Goal: Task Accomplishment & Management: Manage account settings

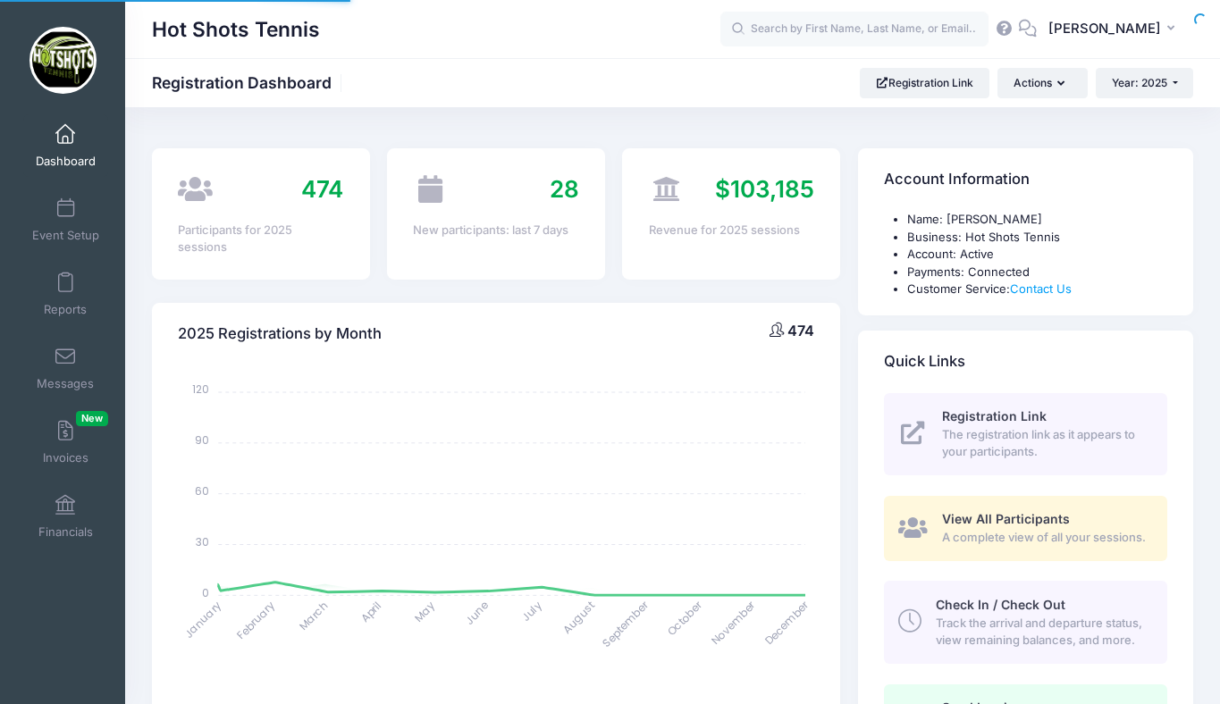
select select
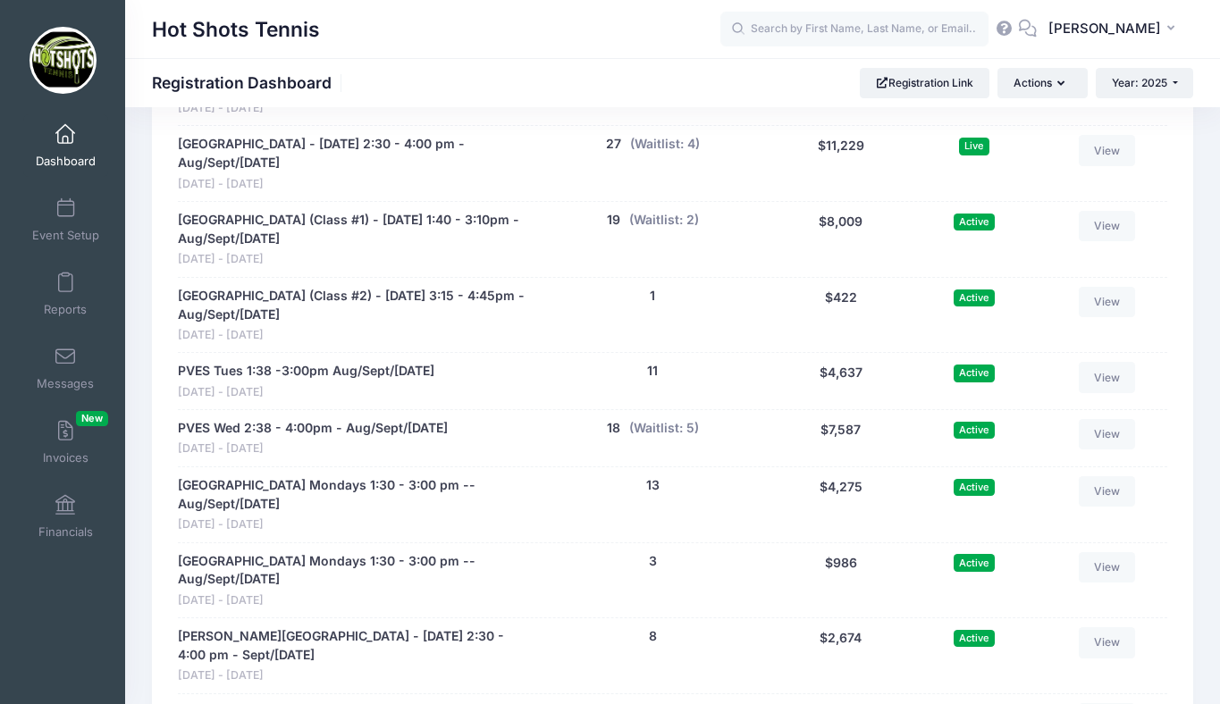
scroll to position [3632, 0]
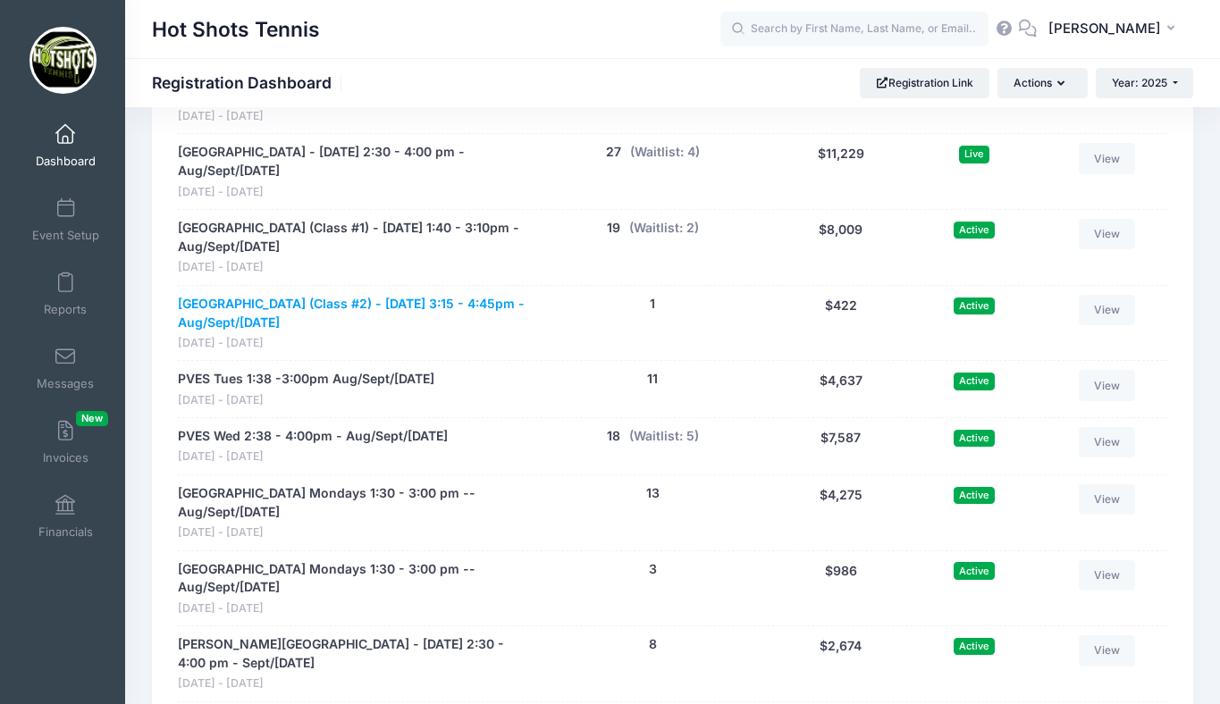
click at [352, 316] on link "[GEOGRAPHIC_DATA] (Class #2) - [DATE] 3:15 - 4:45pm - Aug/Sept/[DATE]" at bounding box center [352, 314] width 348 height 38
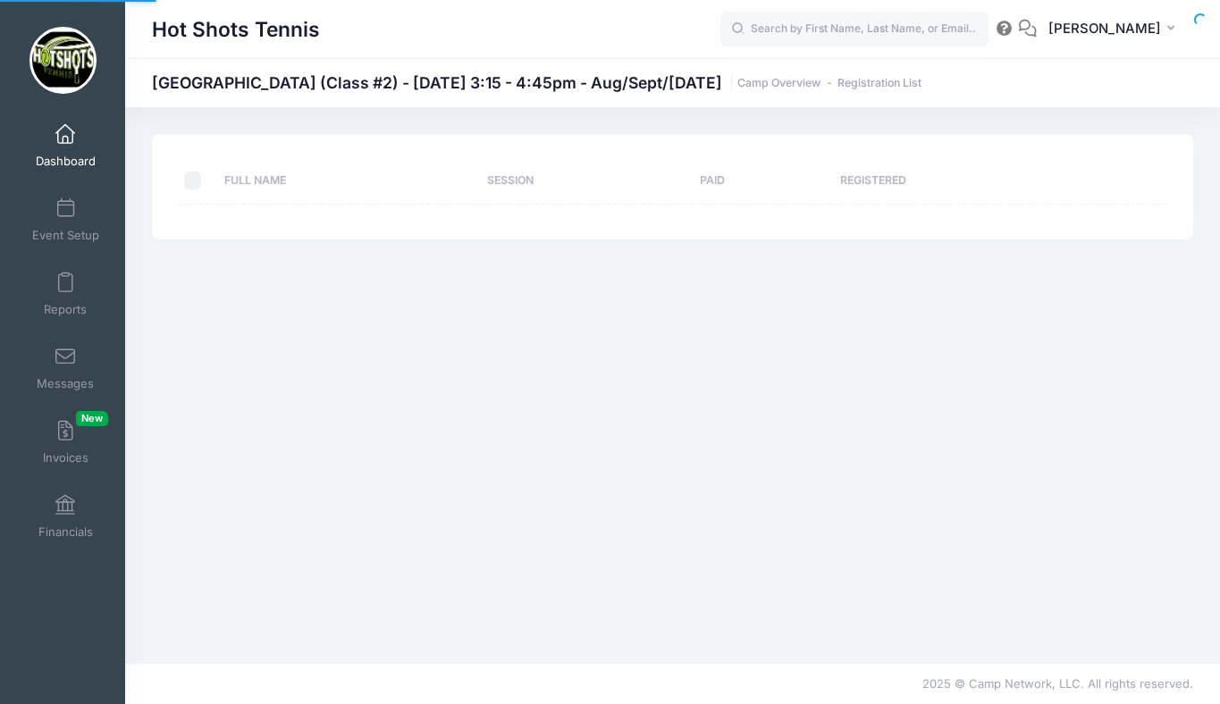
select select "10"
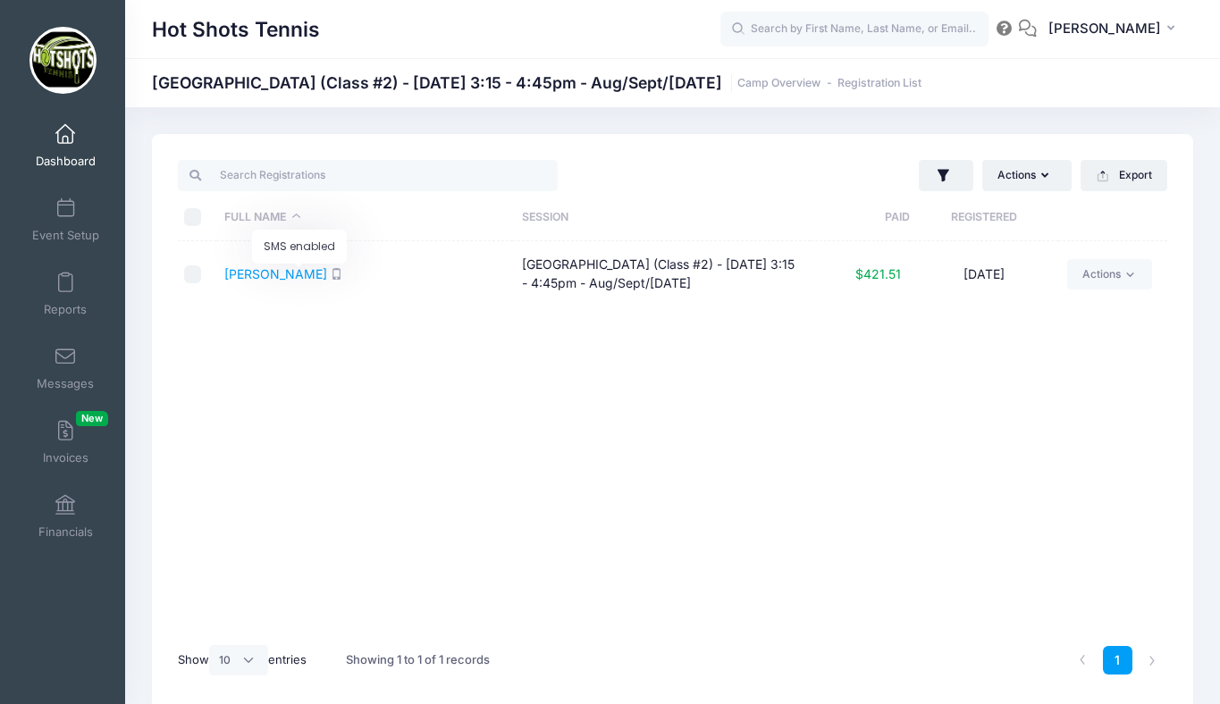
click at [331, 273] on icon "SMS enabled" at bounding box center [337, 274] width 12 height 12
click at [193, 273] on input "checkbox" at bounding box center [193, 274] width 18 height 18
checkbox input "true"
click at [1016, 171] on button "Actions" at bounding box center [1026, 175] width 89 height 30
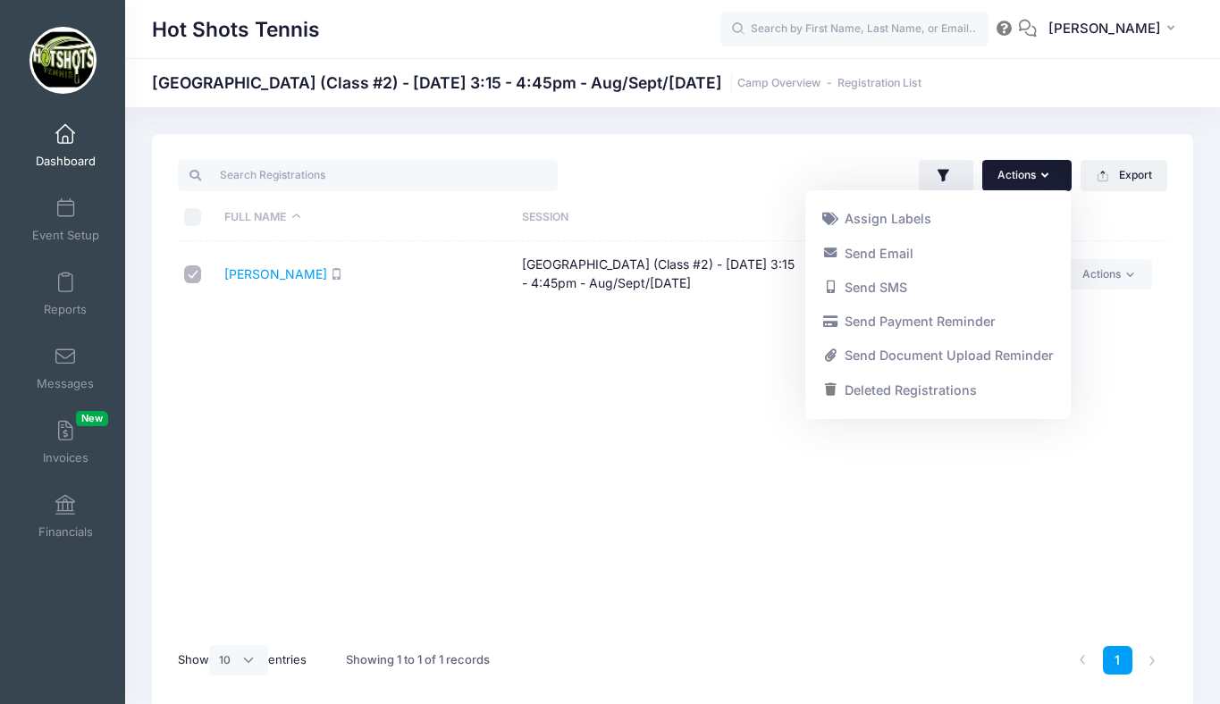
click at [887, 132] on div "Hot Shots Tennis Broadway Elementary (Class #2) - Tuesday 3:15 - 4:45pm - Aug/S…" at bounding box center [672, 422] width 1095 height 631
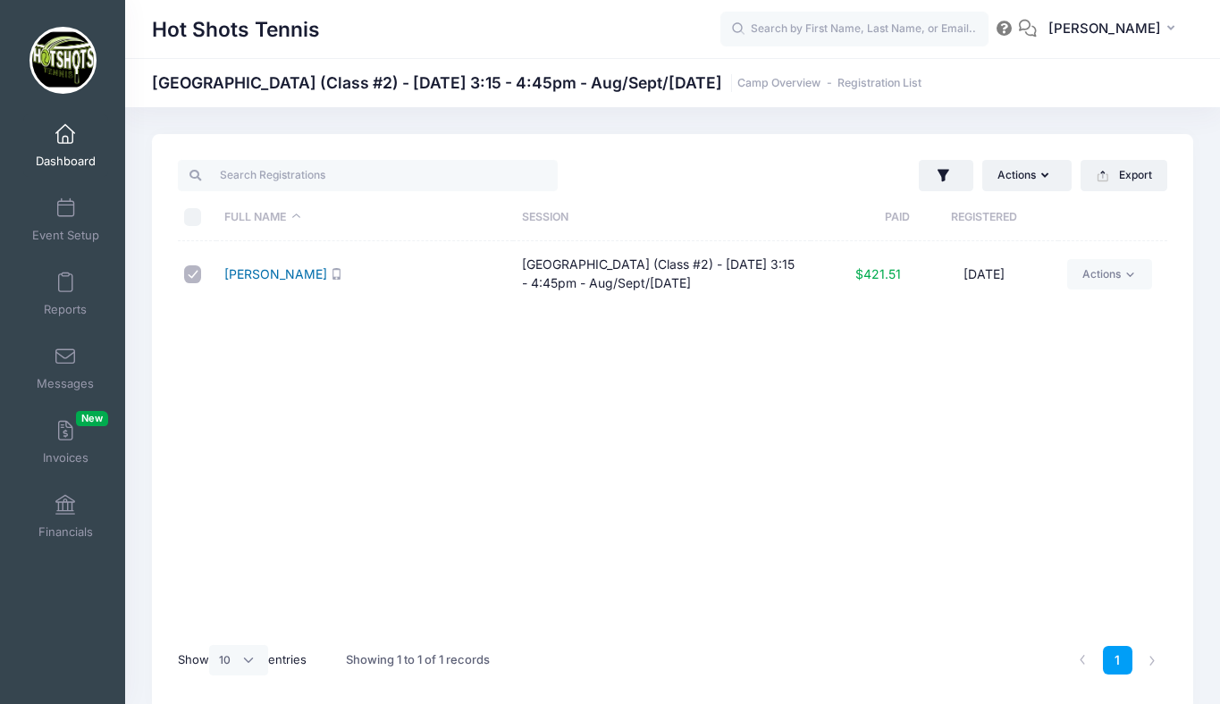
click at [260, 277] on link "[PERSON_NAME]" at bounding box center [275, 273] width 103 height 15
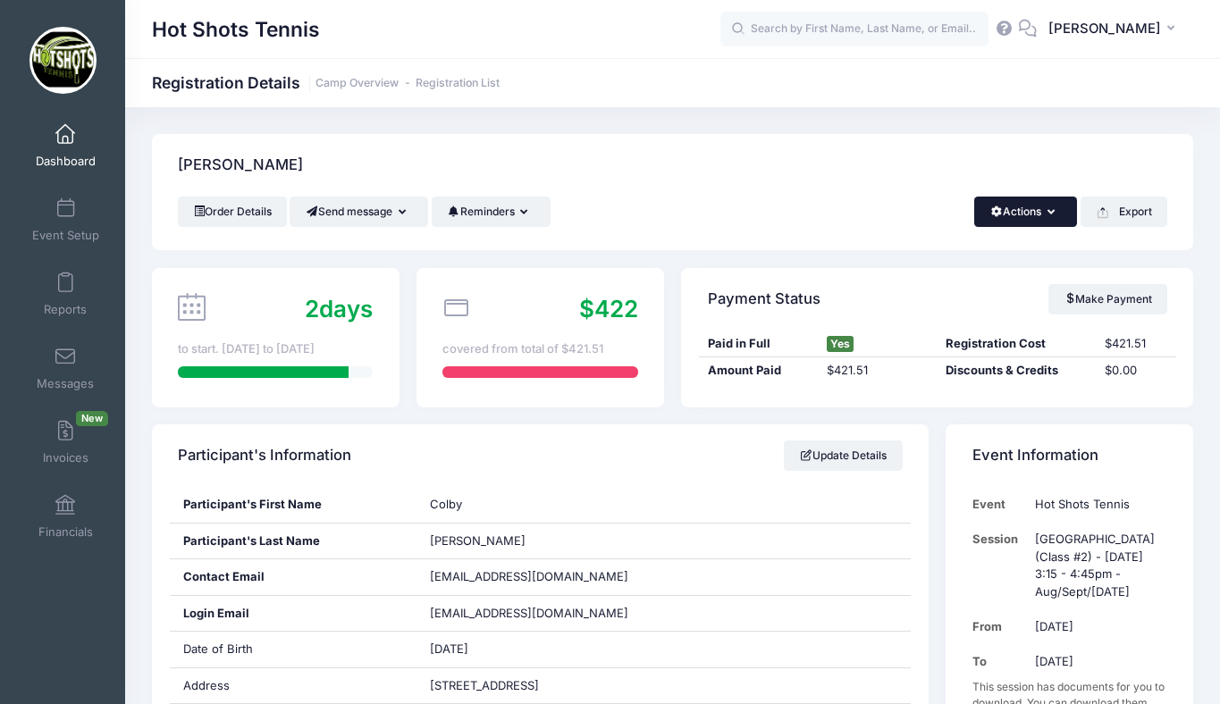
click at [1021, 214] on button "Actions" at bounding box center [1025, 212] width 103 height 30
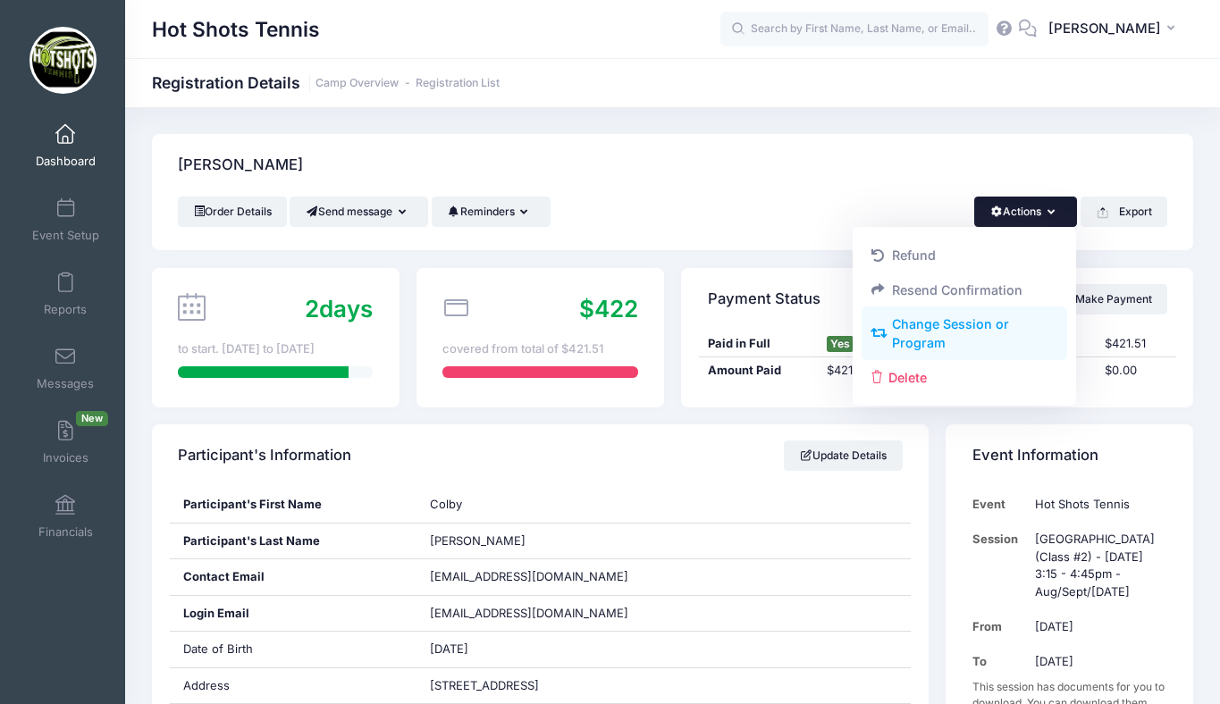
click at [959, 322] on link "Change Session or Program" at bounding box center [965, 334] width 206 height 54
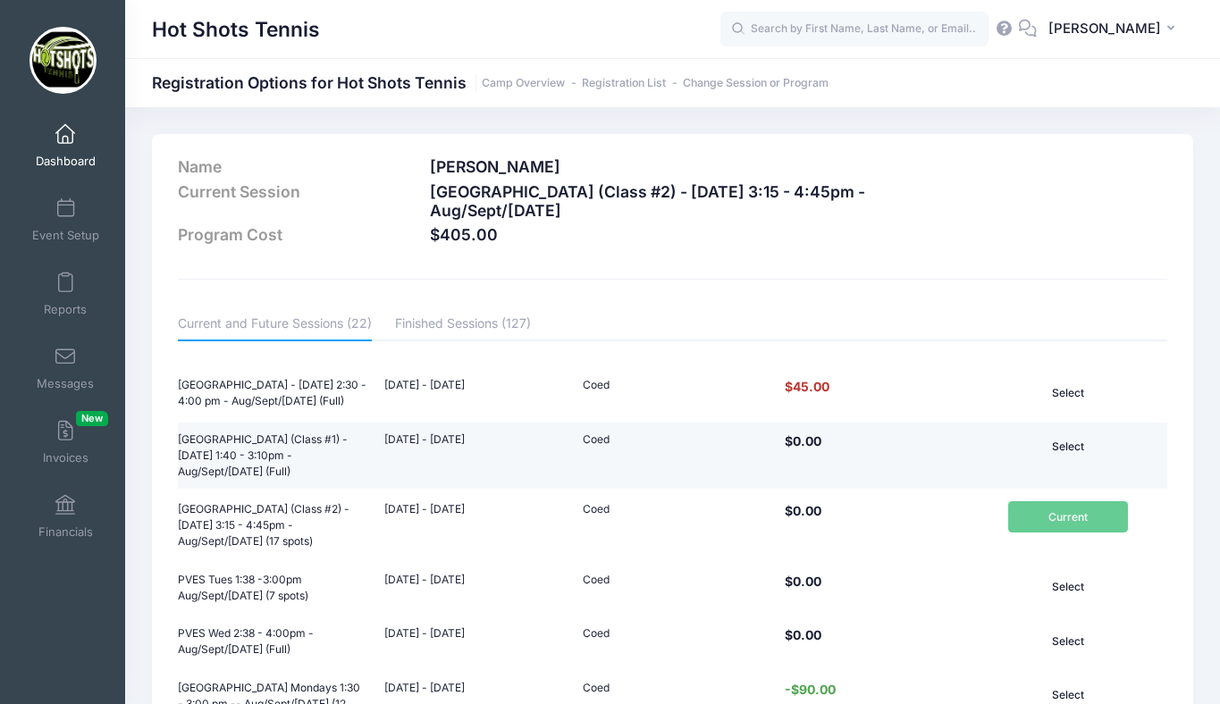
click at [1082, 447] on button "Select" at bounding box center [1068, 447] width 120 height 30
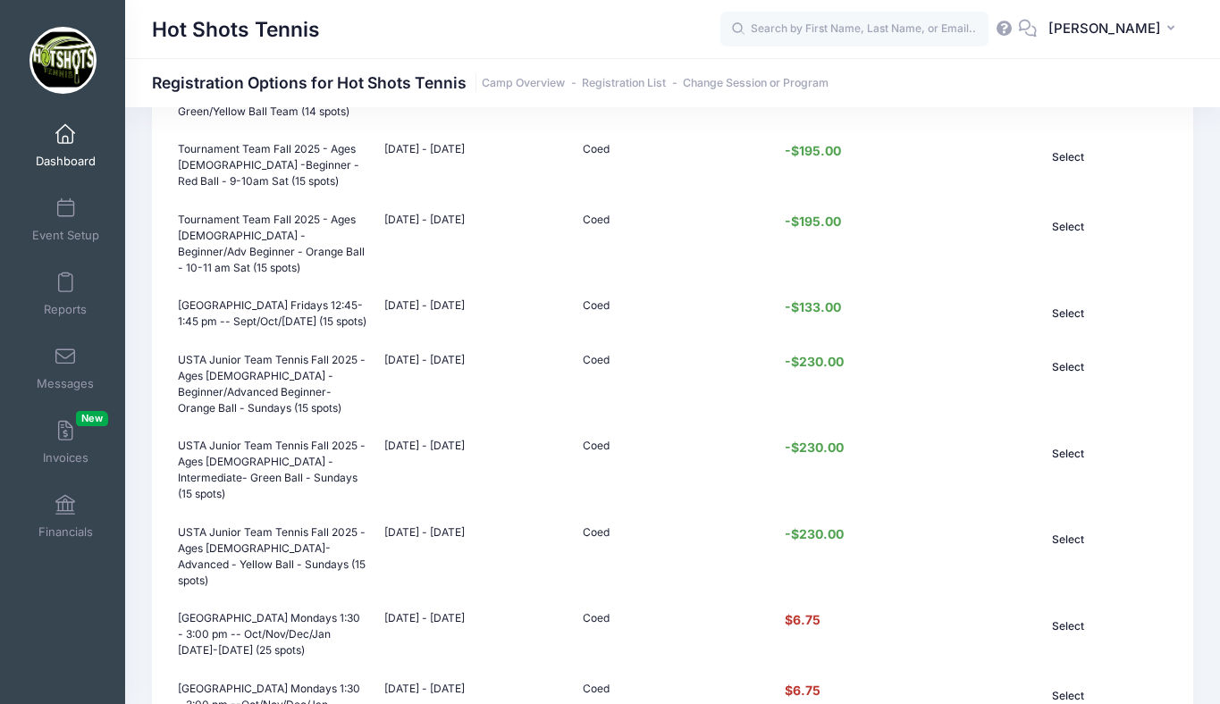
scroll to position [1326, 0]
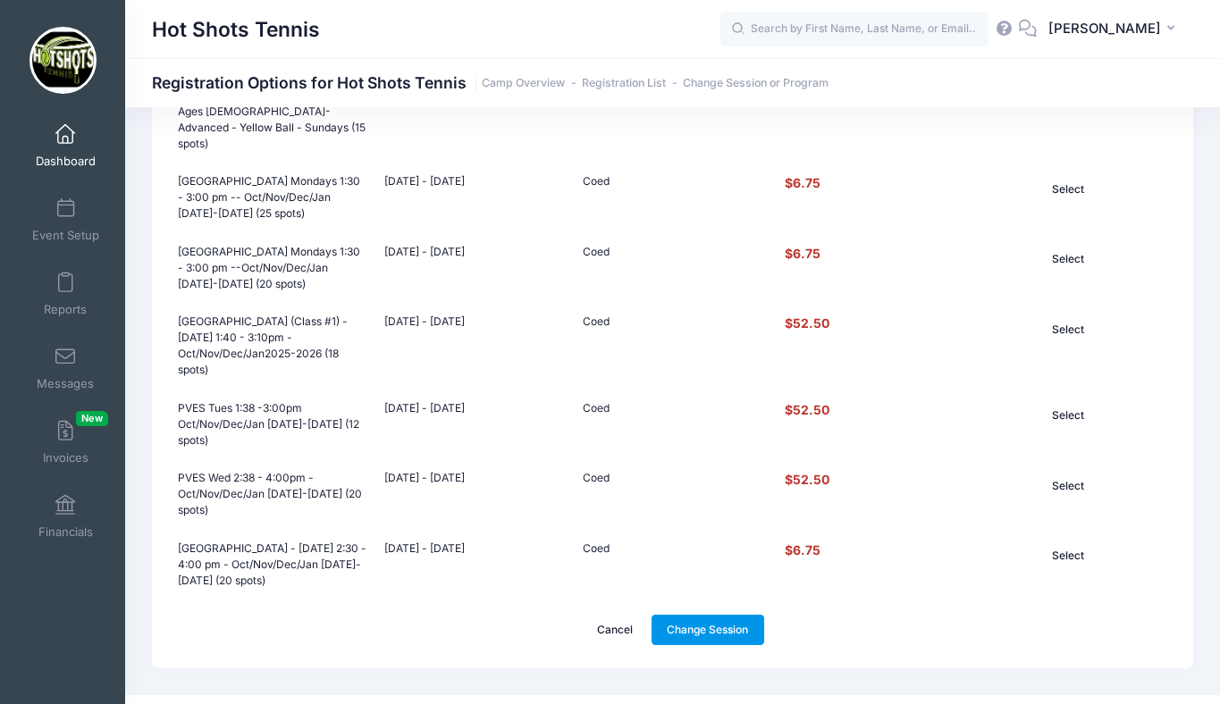
click at [702, 615] on link "Change Session" at bounding box center [708, 630] width 113 height 30
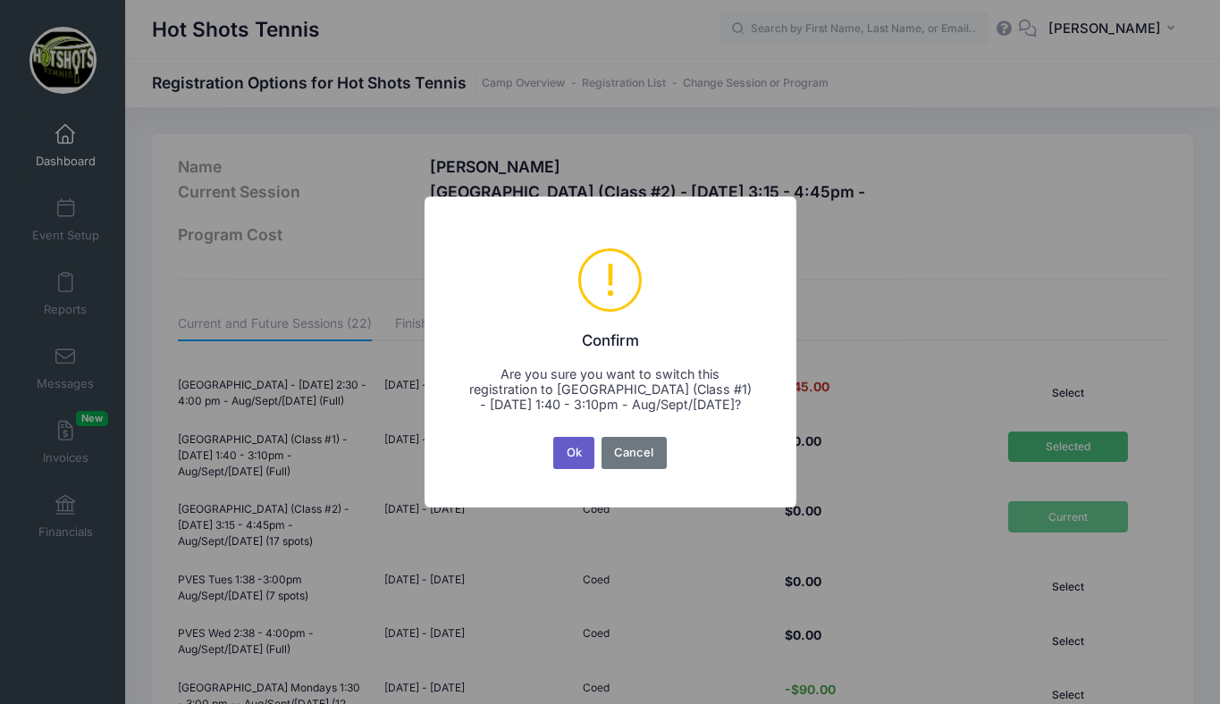
click at [576, 453] on button "Ok" at bounding box center [573, 453] width 41 height 32
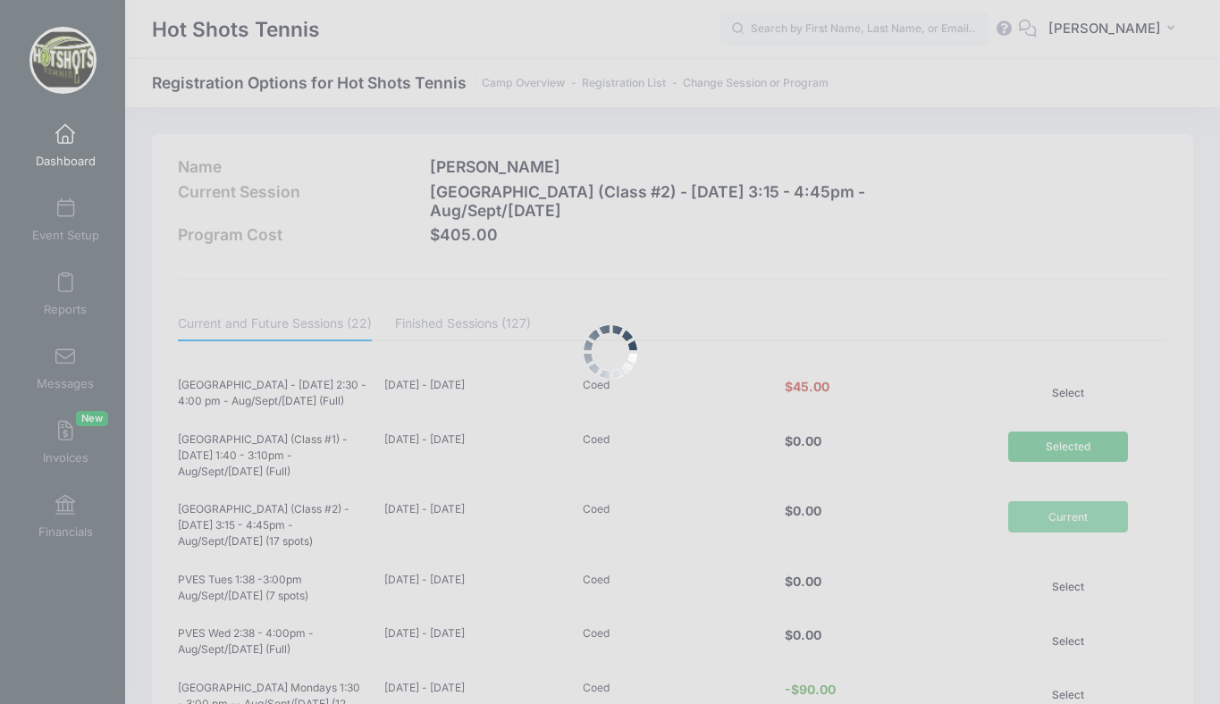
scroll to position [1326, 0]
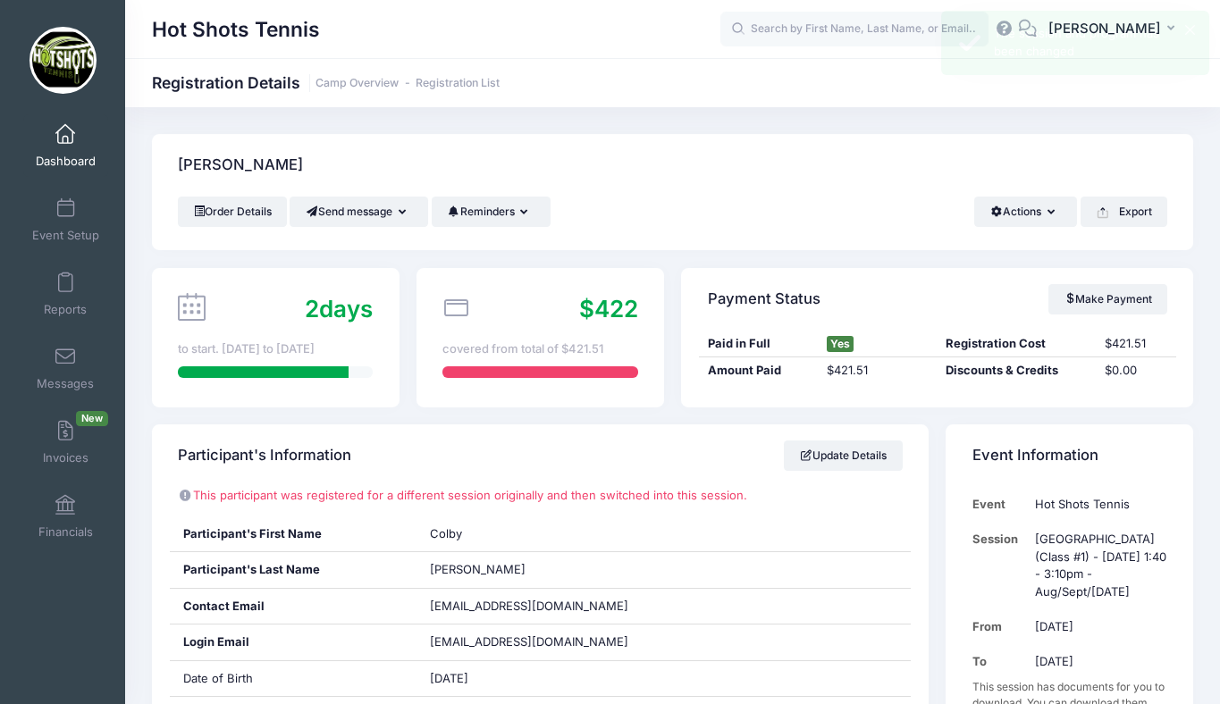
click at [68, 145] on link "Dashboard" at bounding box center [65, 145] width 85 height 63
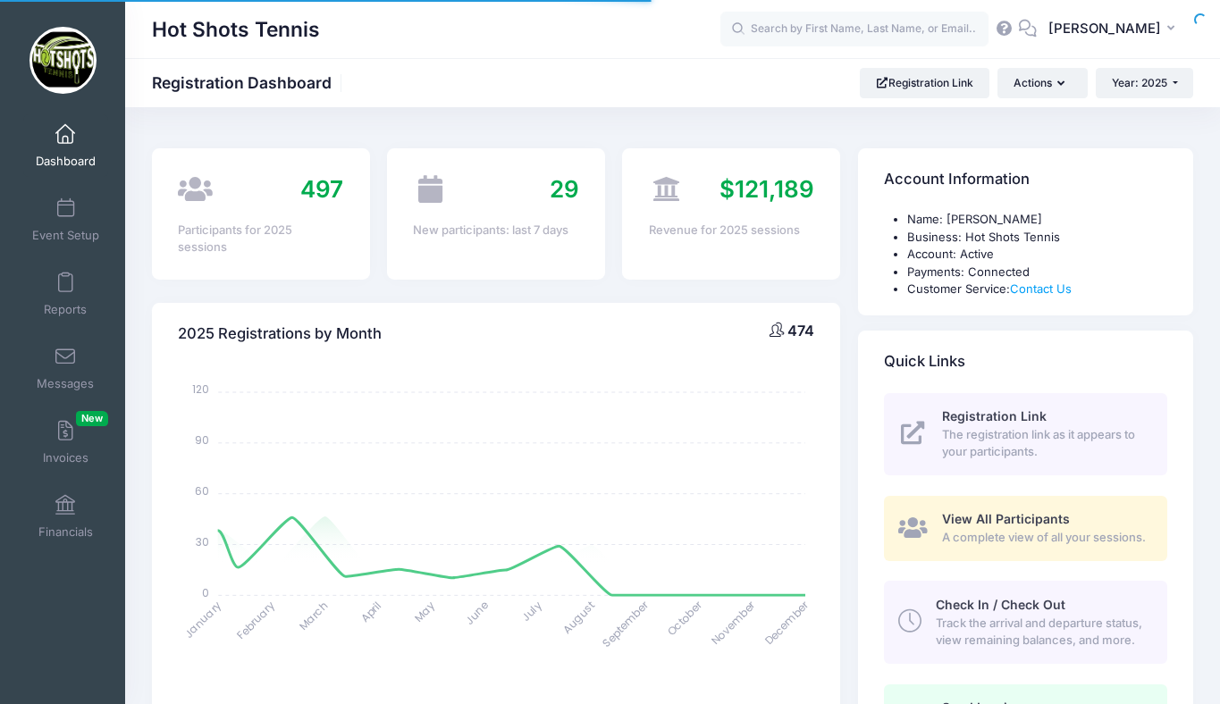
select select
